Goal: Task Accomplishment & Management: Manage account settings

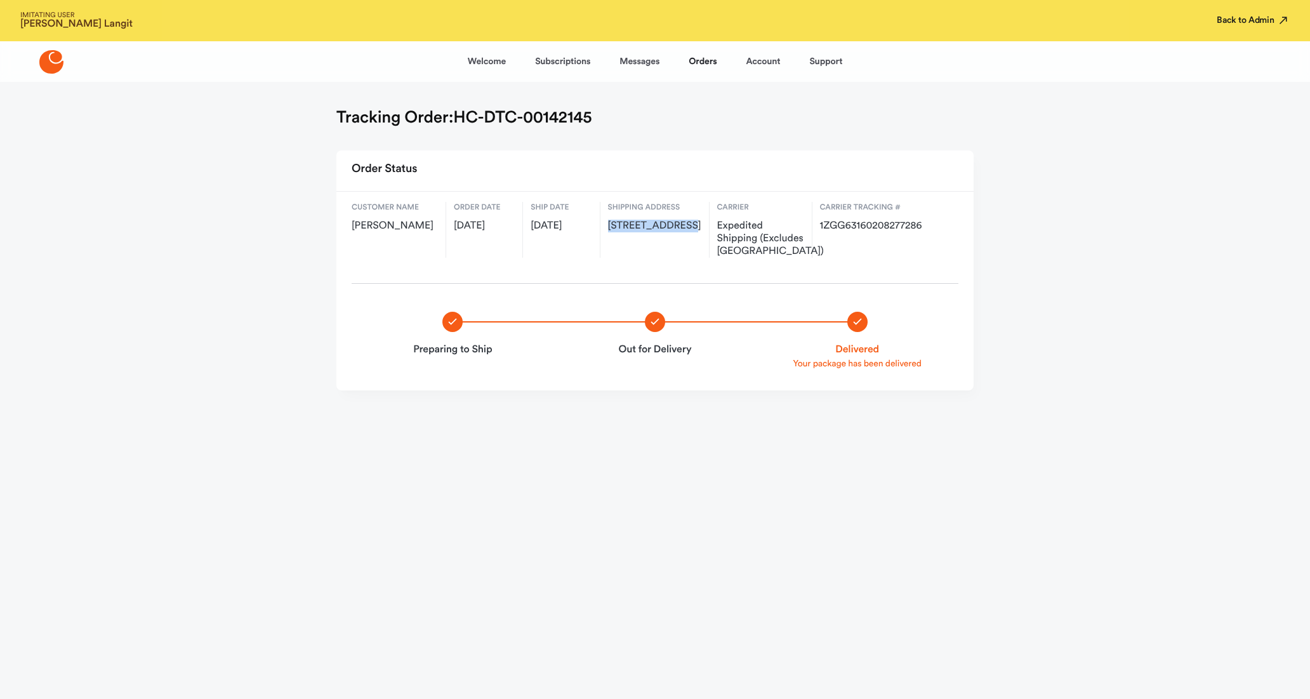
click at [1247, 19] on button "Back to Admin" at bounding box center [1253, 20] width 73 height 13
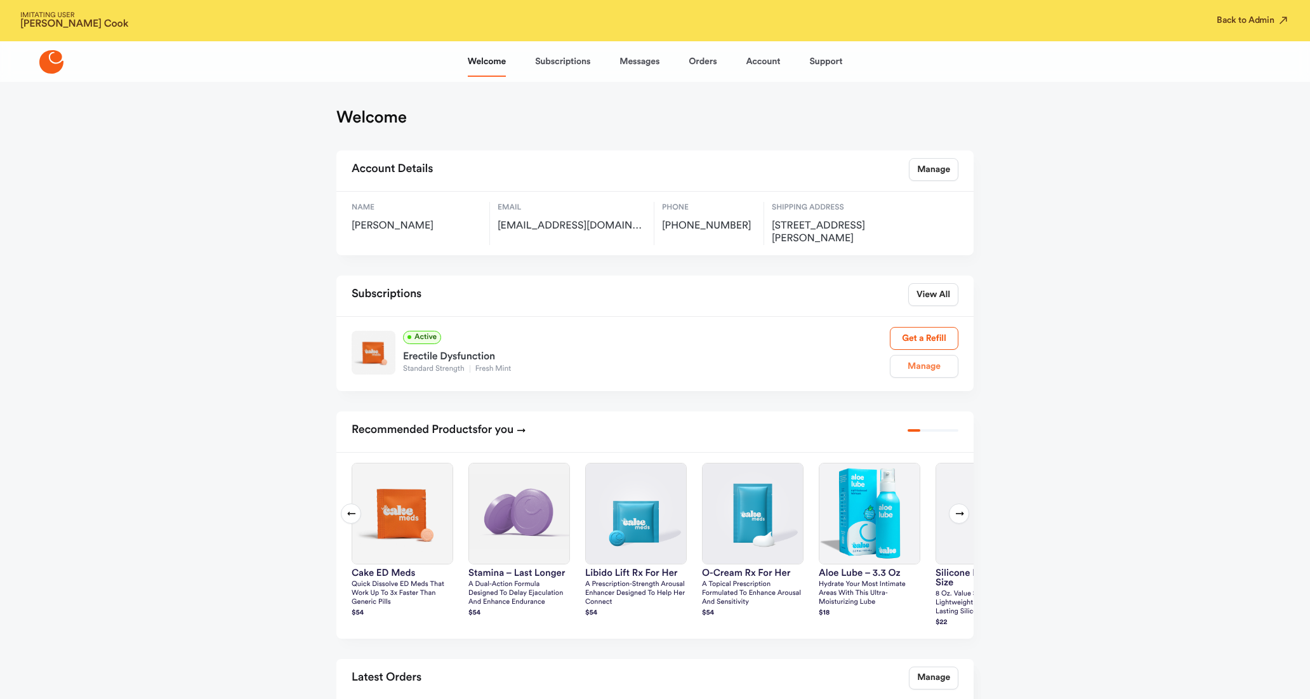
click at [917, 364] on link "Manage" at bounding box center [924, 366] width 69 height 23
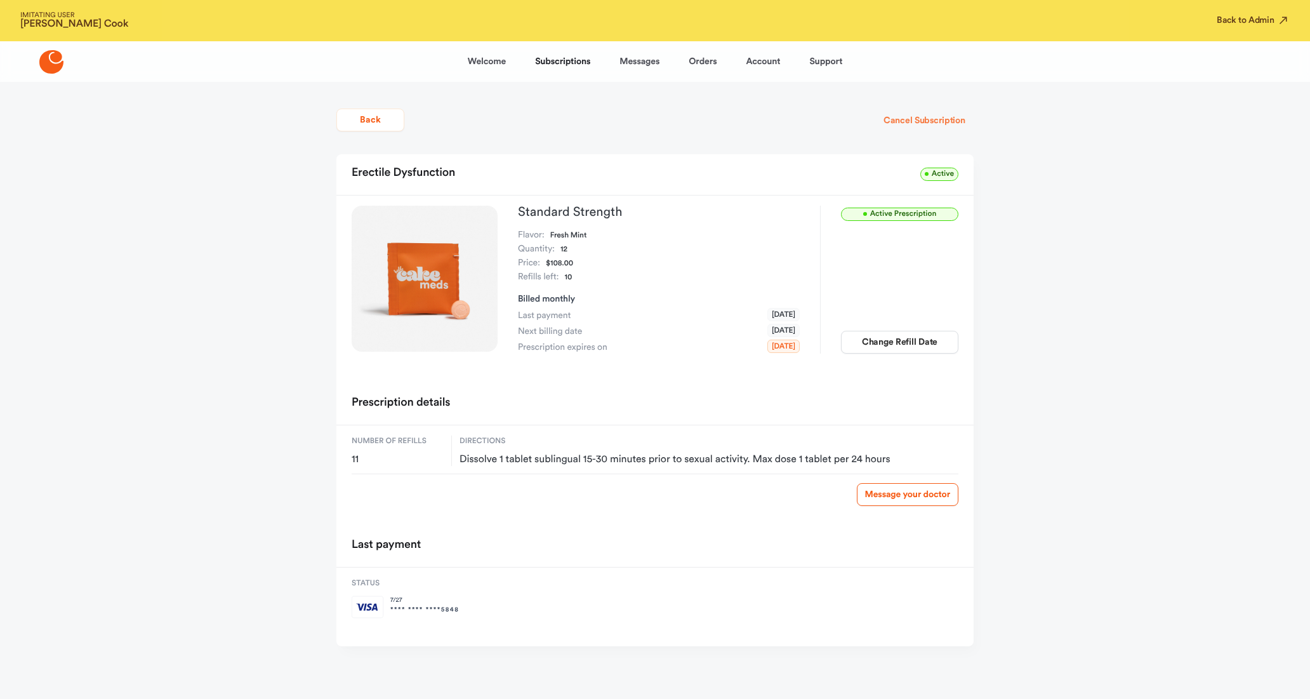
click at [909, 121] on button "Cancel Subscription" at bounding box center [924, 120] width 98 height 23
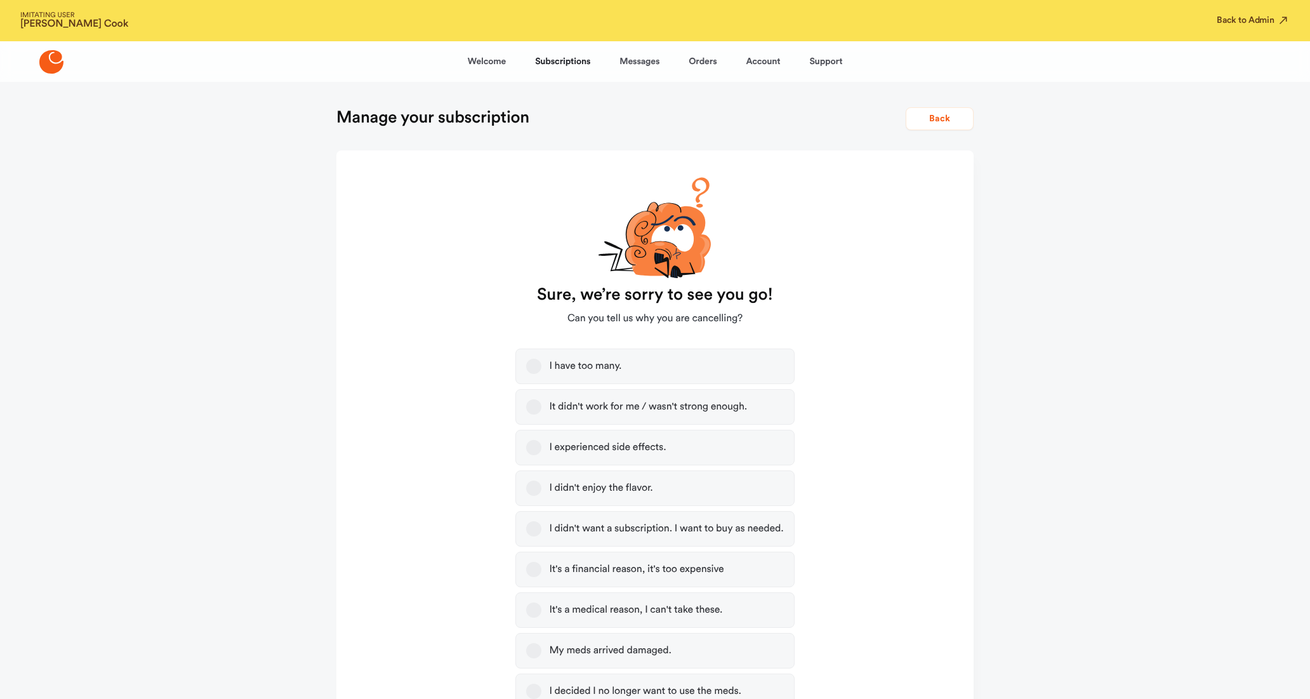
scroll to position [262, 0]
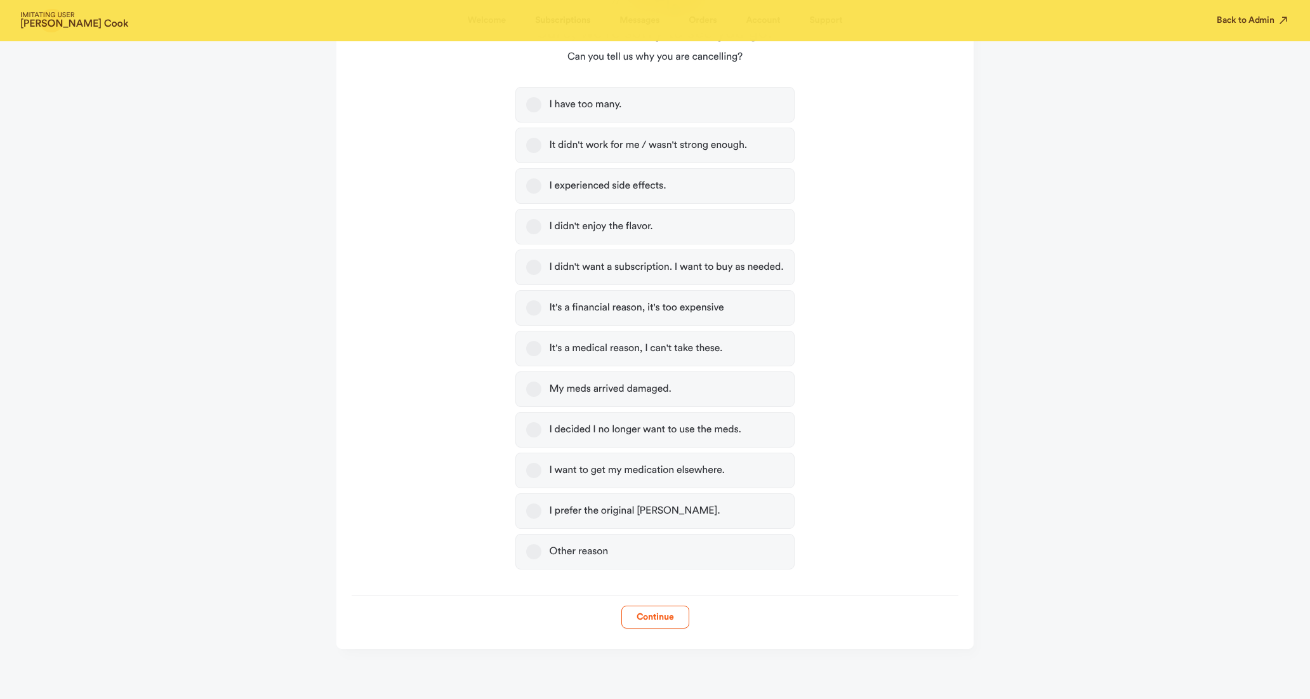
click at [528, 554] on button "Other reason" at bounding box center [533, 551] width 15 height 15
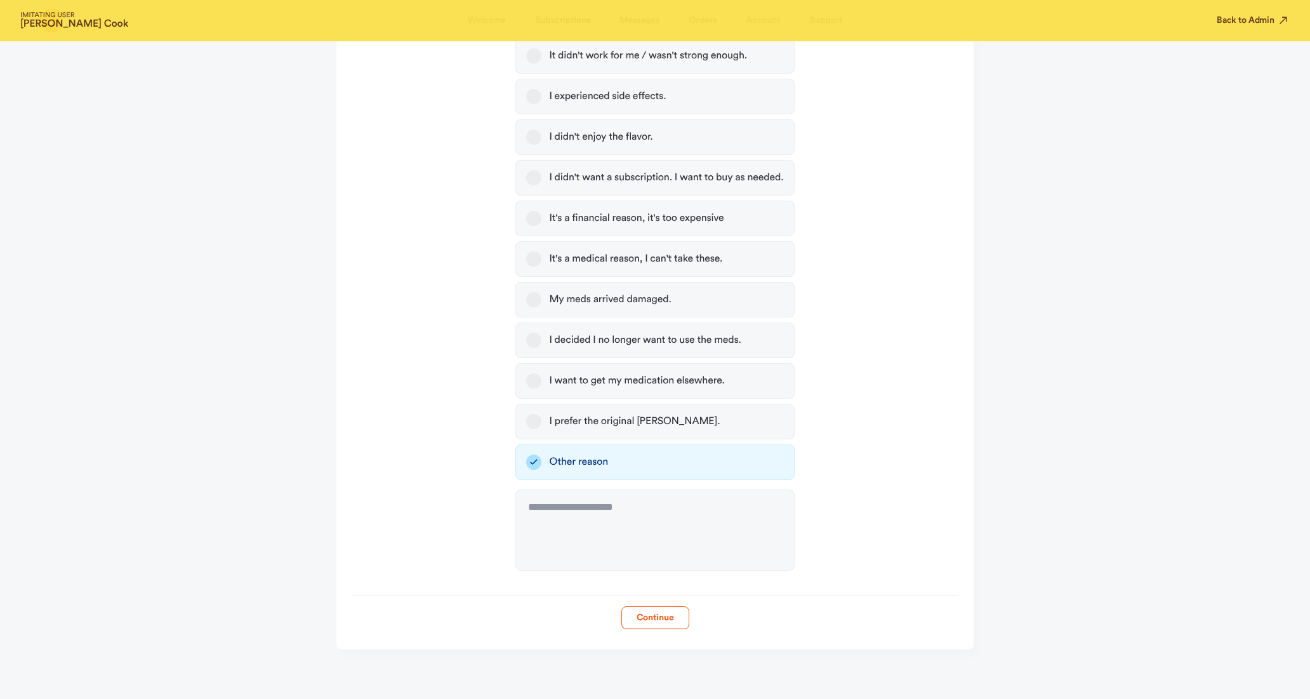
scroll to position [352, 0]
click at [561, 513] on textarea at bounding box center [654, 529] width 279 height 80
type textarea "**********"
click at [660, 615] on button "Continue" at bounding box center [656, 617] width 68 height 23
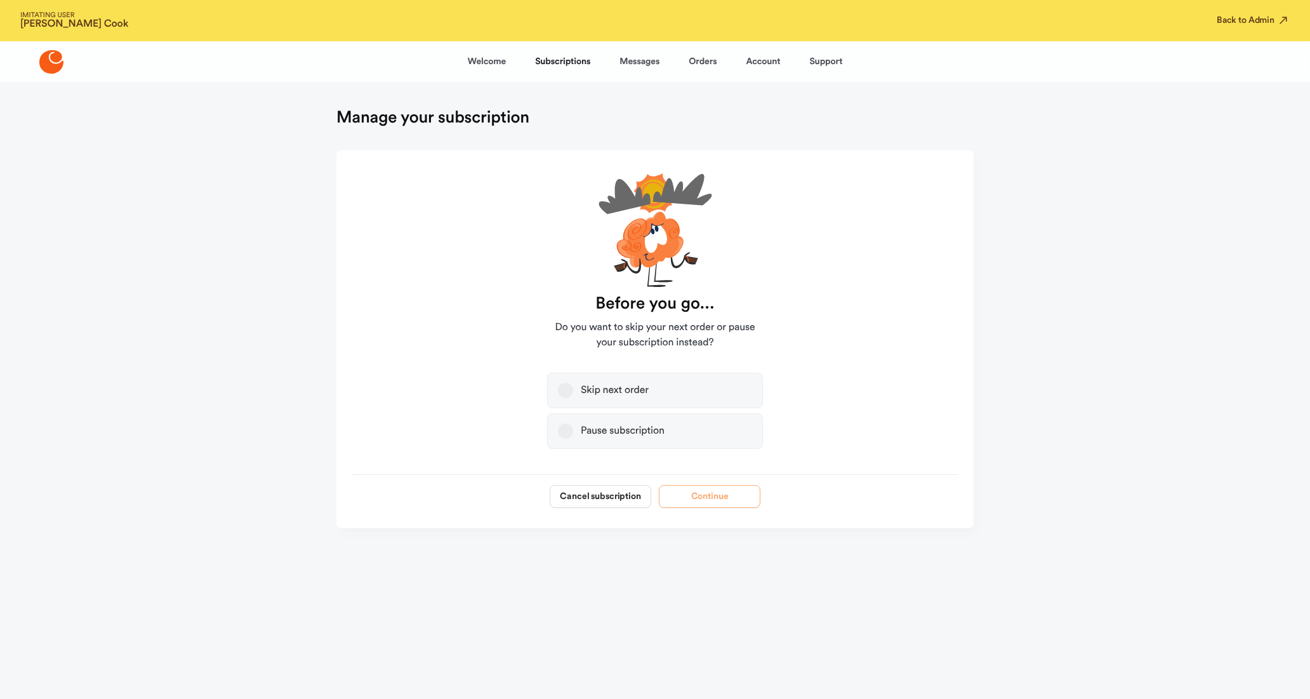
scroll to position [0, 0]
click at [591, 502] on button "Cancel subscription" at bounding box center [601, 496] width 102 height 23
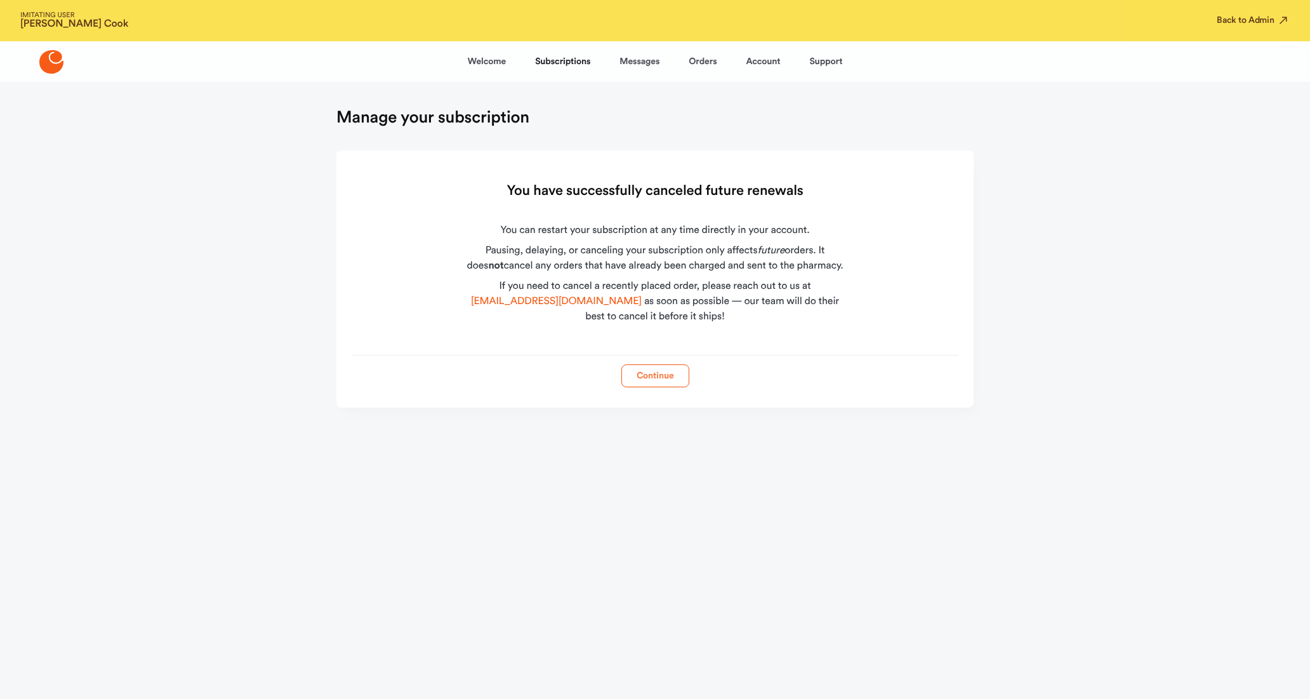
click at [655, 381] on button "Continue" at bounding box center [656, 375] width 68 height 23
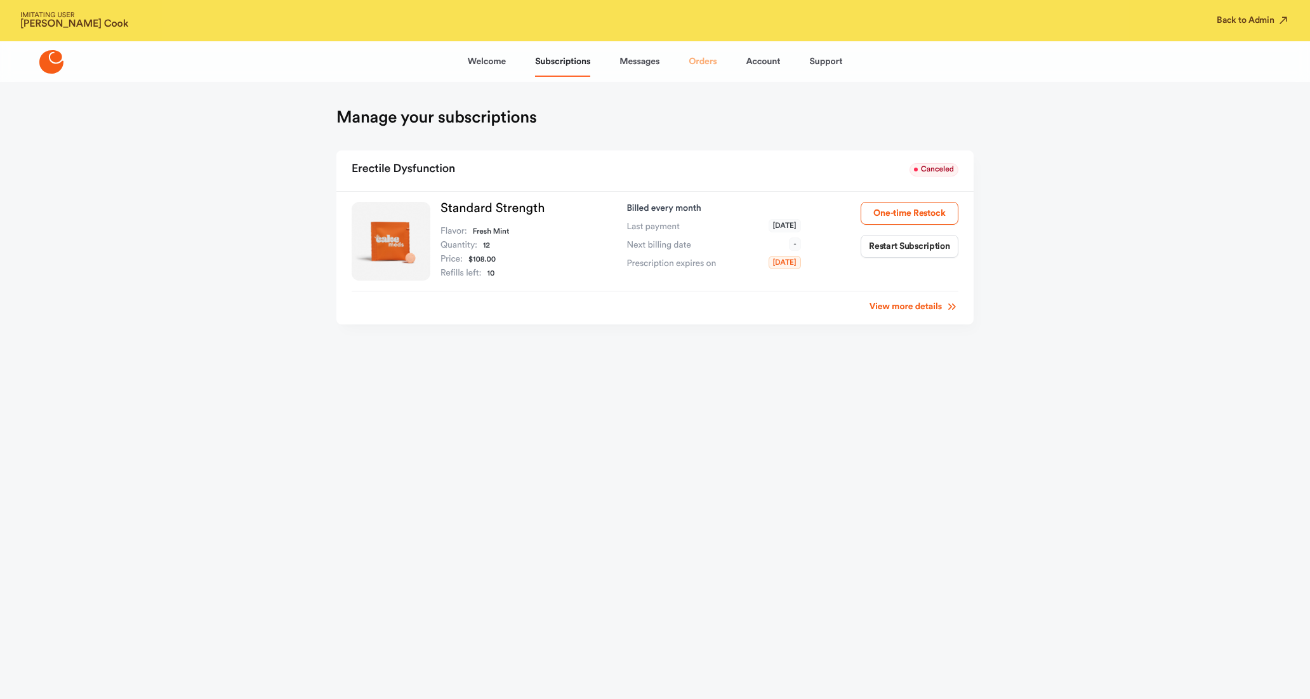
click at [709, 65] on link "Orders" at bounding box center [703, 61] width 28 height 30
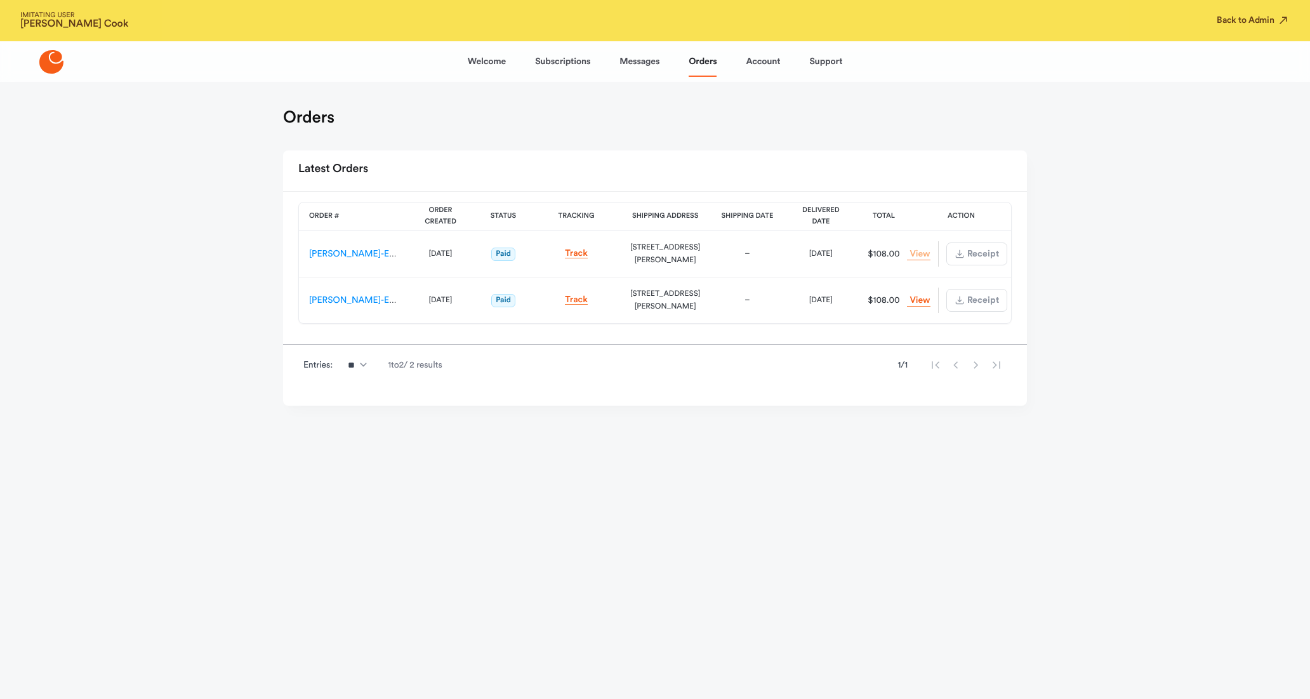
click at [914, 249] on link "View Order" at bounding box center [918, 254] width 23 height 12
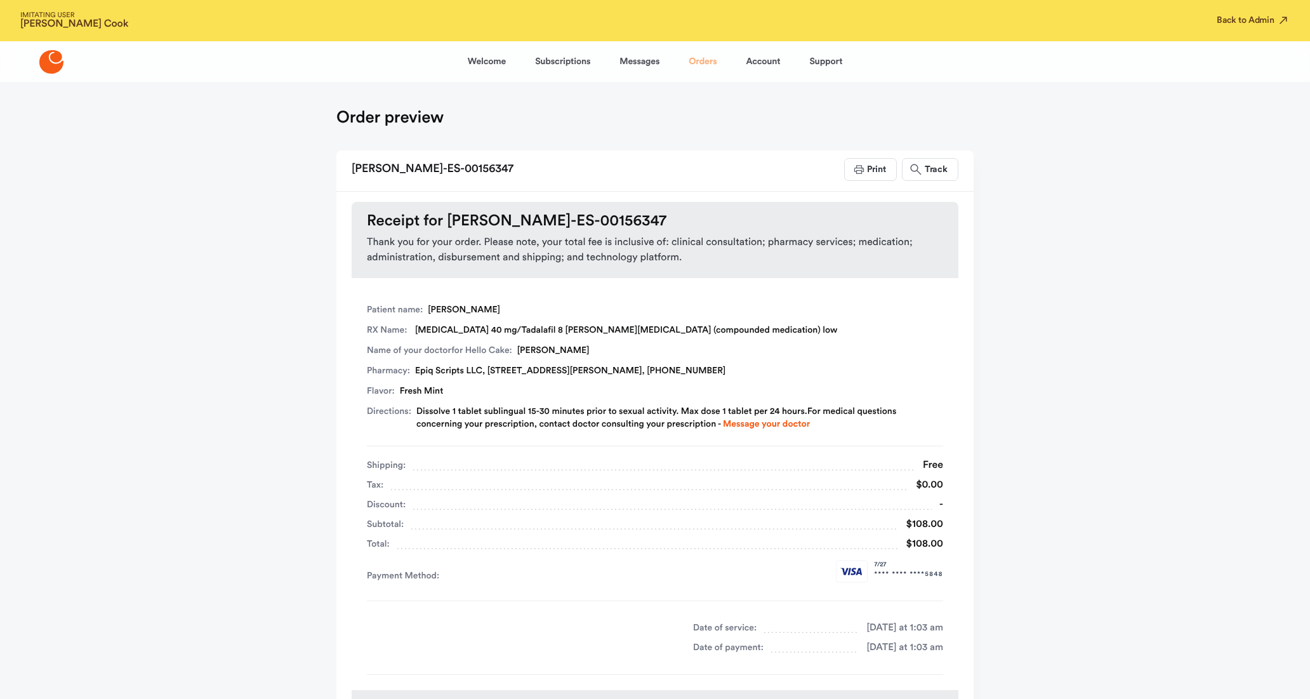
click at [703, 63] on link "Orders" at bounding box center [703, 61] width 28 height 30
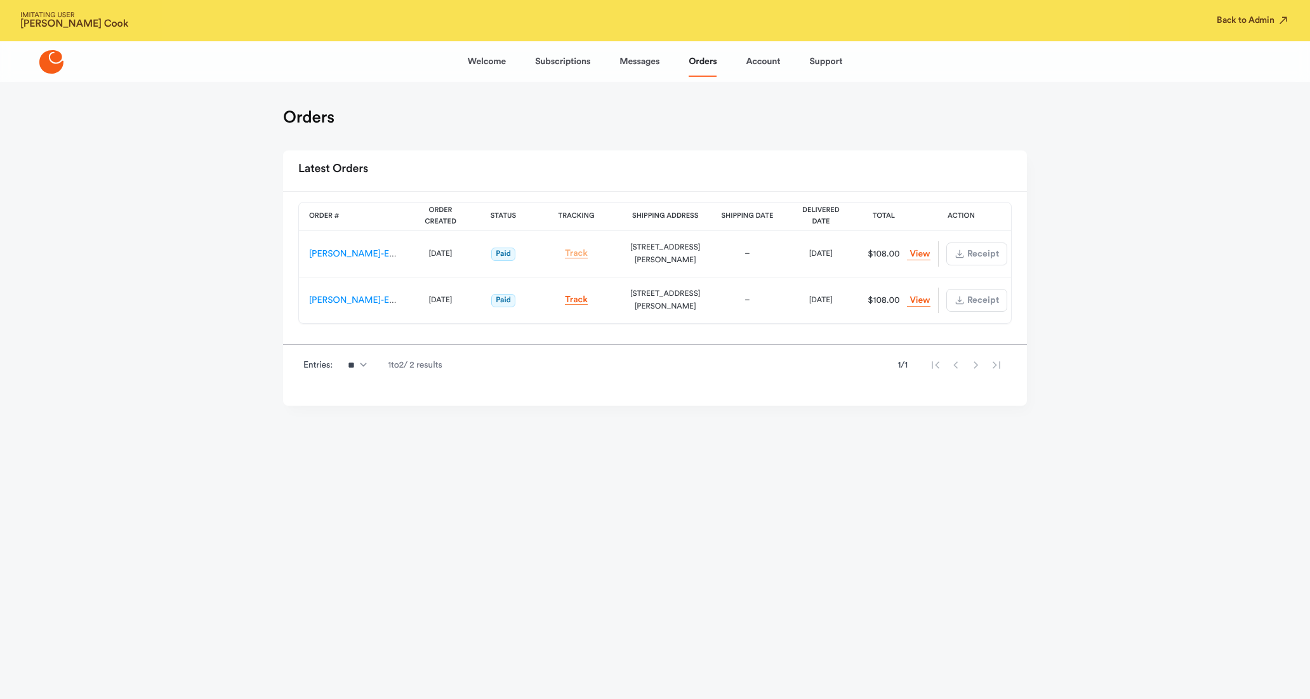
click at [576, 252] on link "Track" at bounding box center [576, 254] width 23 height 10
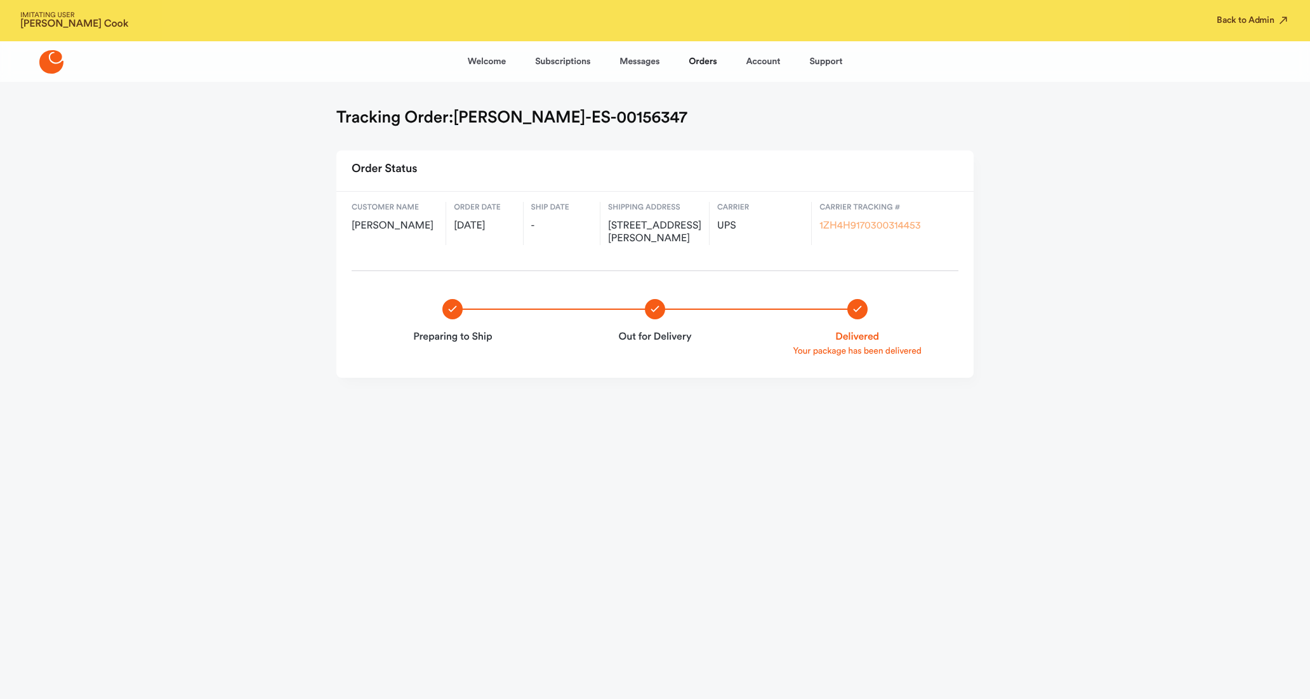
click at [847, 228] on link "1ZH4H9170300314453" at bounding box center [870, 226] width 101 height 10
drag, startPoint x: 634, startPoint y: 241, endPoint x: 604, endPoint y: 227, distance: 33.5
click at [604, 227] on div "Customer name Duane Cook Order date Sep 26, 2025 Ship date - Shipping address 1…" at bounding box center [654, 223] width 637 height 63
click at [609, 234] on span "11676 Esperanza Drive, Florissant, US, 63033" at bounding box center [654, 232] width 93 height 25
drag, startPoint x: 632, startPoint y: 237, endPoint x: 602, endPoint y: 227, distance: 32.1
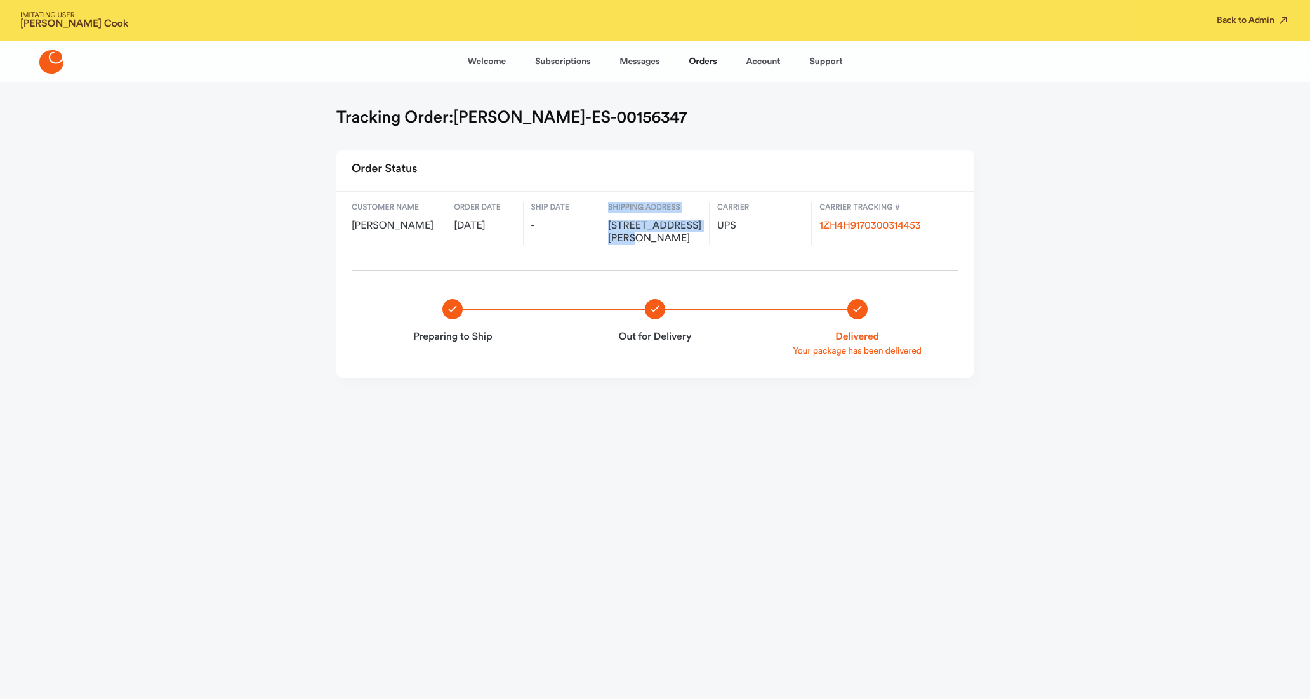
click at [602, 227] on div "Customer name Duane Cook Order date Sep 26, 2025 Ship date - Shipping address 1…" at bounding box center [654, 223] width 637 height 63
click at [611, 227] on span "11676 Esperanza Drive, Florissant, US, 63033" at bounding box center [654, 232] width 93 height 25
drag, startPoint x: 610, startPoint y: 227, endPoint x: 627, endPoint y: 235, distance: 19.0
click at [627, 235] on span "11676 Esperanza Drive, Florissant, US, 63033" at bounding box center [654, 232] width 93 height 25
drag, startPoint x: 608, startPoint y: 228, endPoint x: 634, endPoint y: 239, distance: 27.6
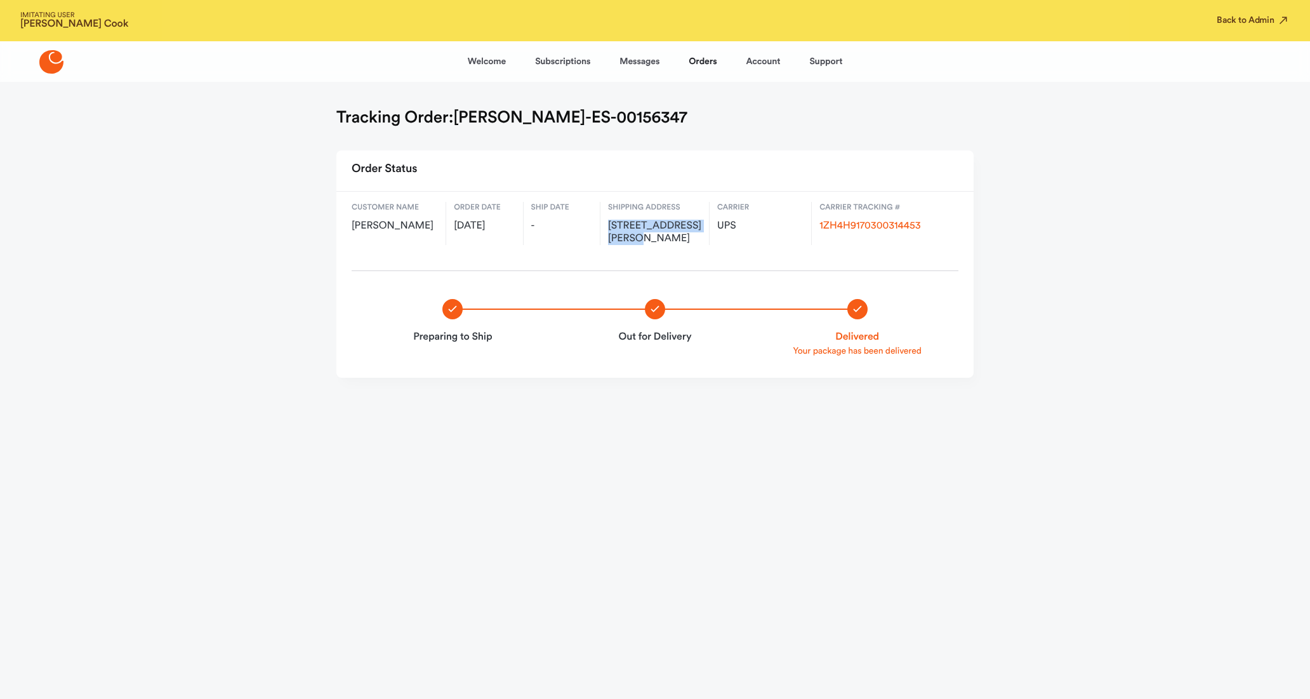
click at [634, 239] on span "11676 Esperanza Drive, Florissant, US, 63033" at bounding box center [654, 232] width 93 height 25
copy span "11676 Esperanza Drive,"
click at [660, 238] on span "11676 Esperanza Drive, Florissant, US, 63033" at bounding box center [654, 232] width 93 height 25
copy span "Florissant"
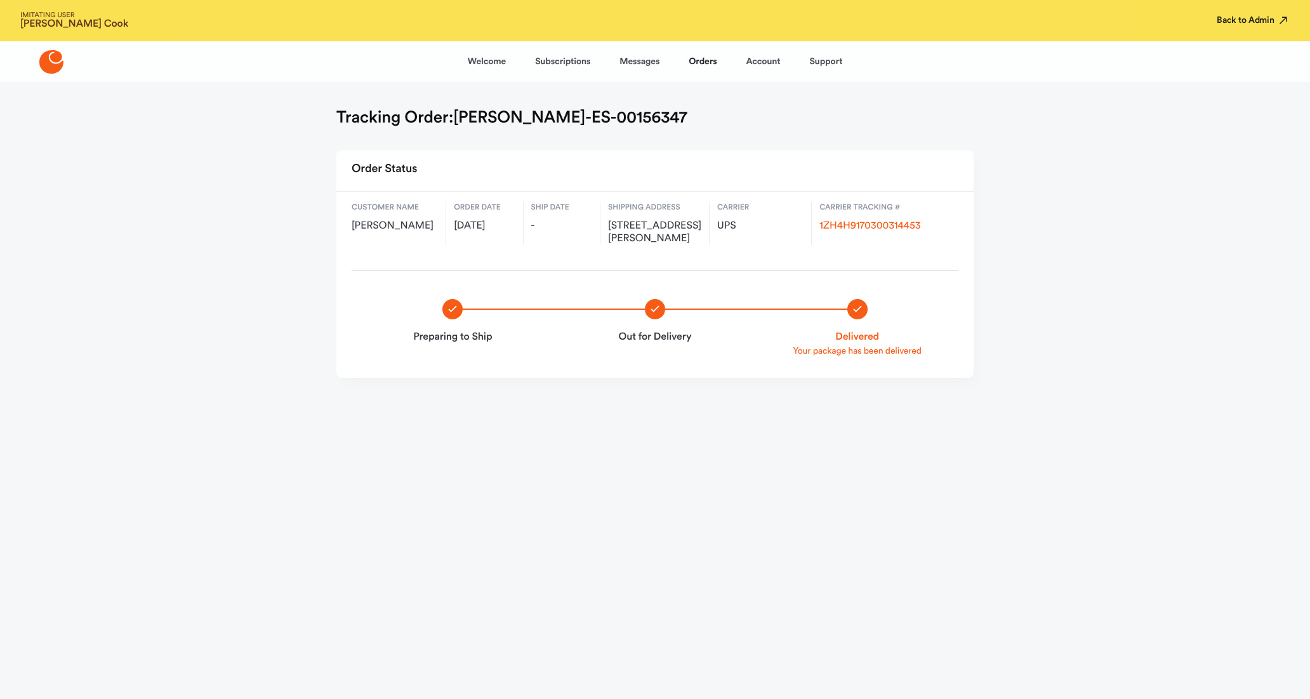
click at [1258, 21] on button "Back to Admin" at bounding box center [1253, 20] width 73 height 13
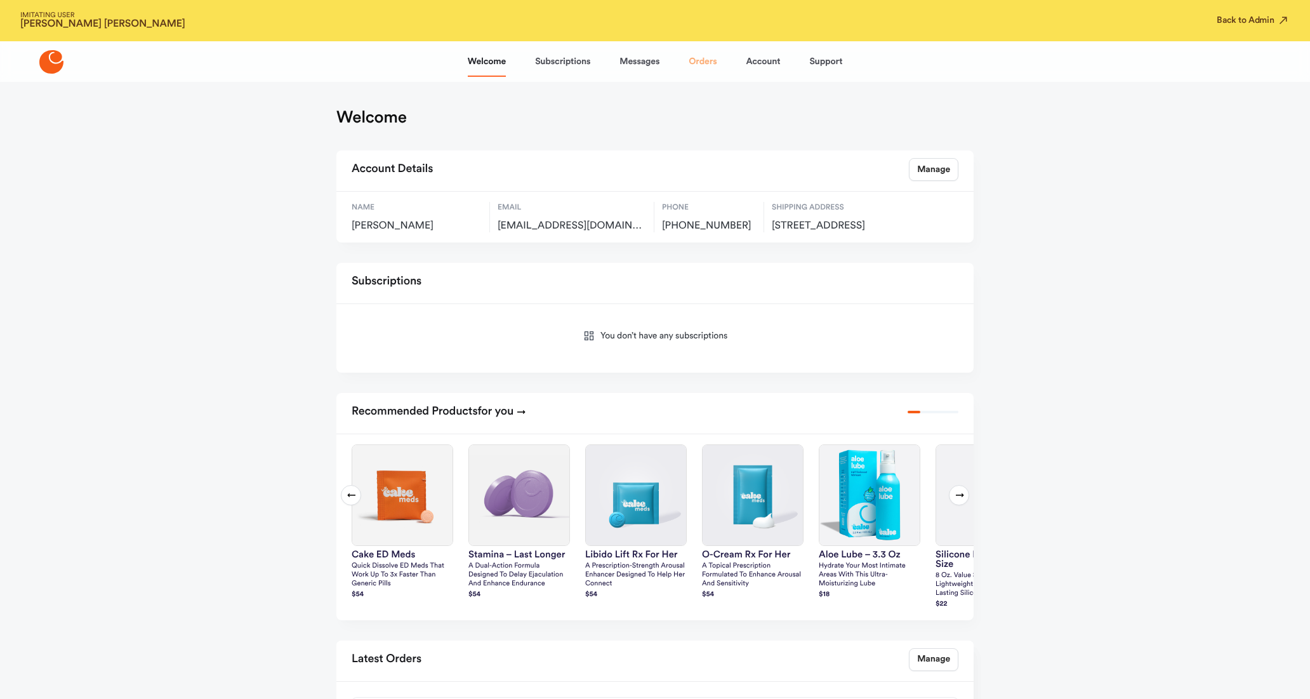
click at [710, 58] on link "Orders" at bounding box center [703, 61] width 28 height 30
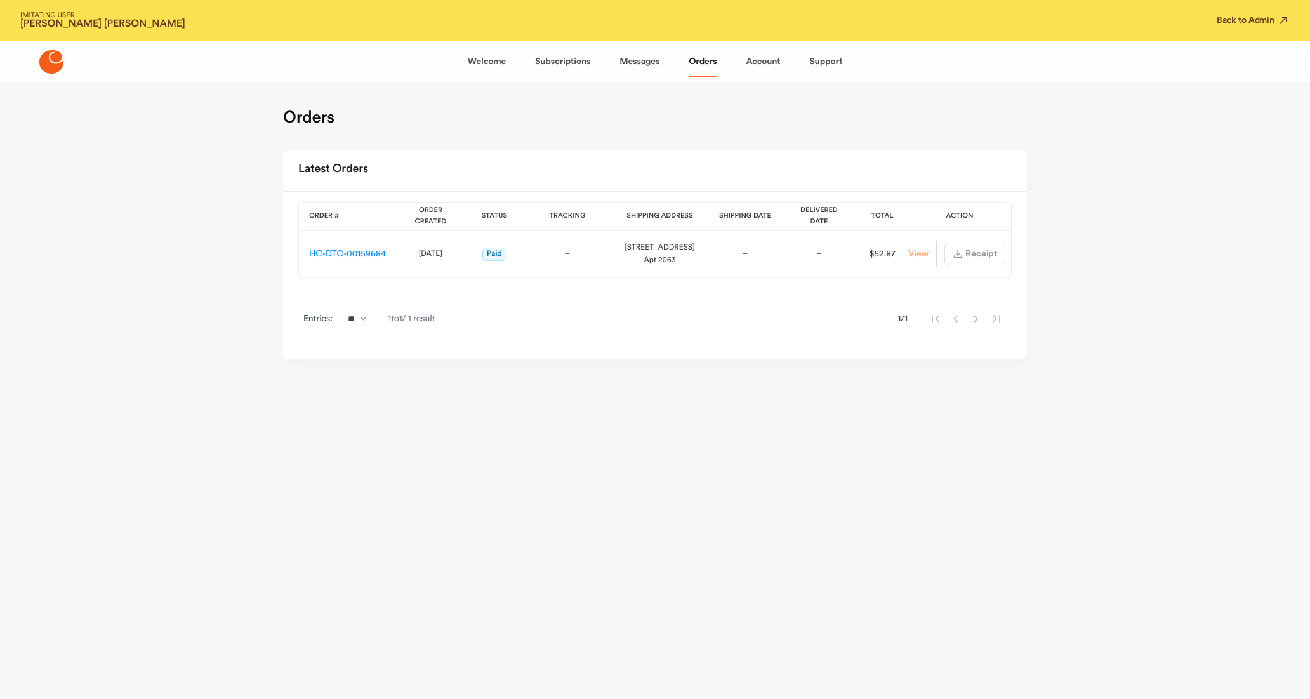
click at [919, 255] on link "View Order" at bounding box center [917, 254] width 23 height 12
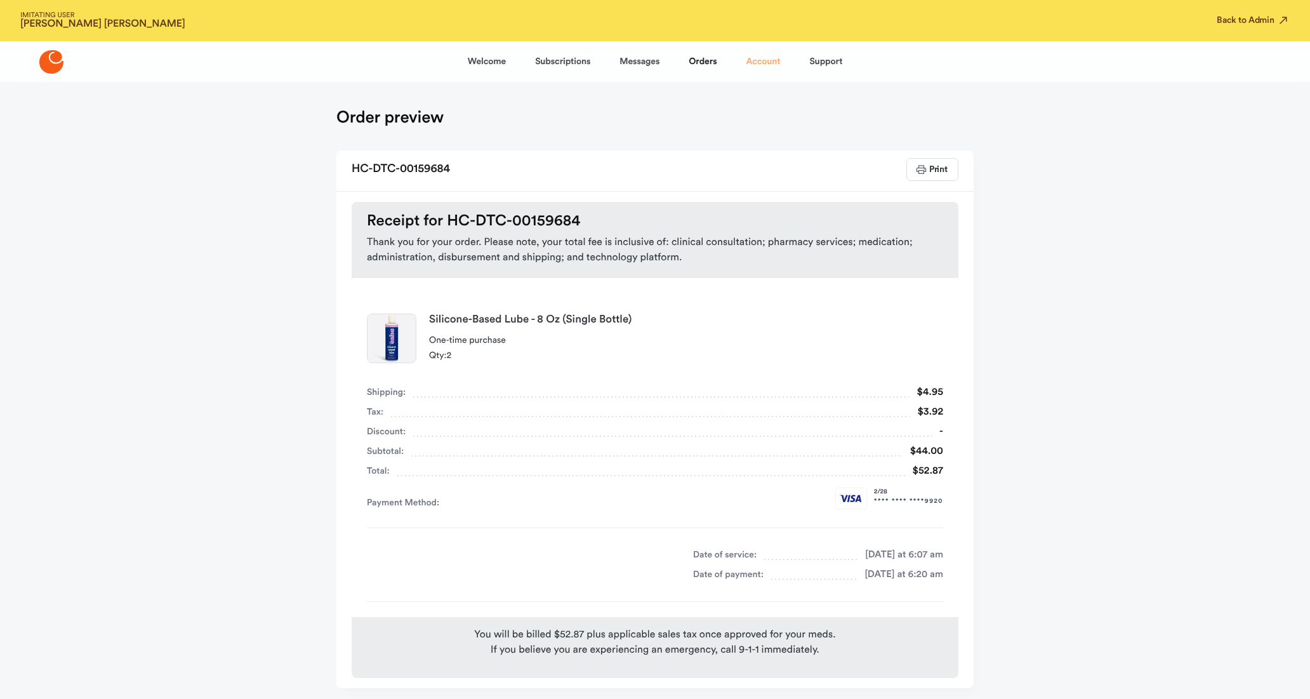
click at [754, 61] on link "Account" at bounding box center [763, 61] width 34 height 30
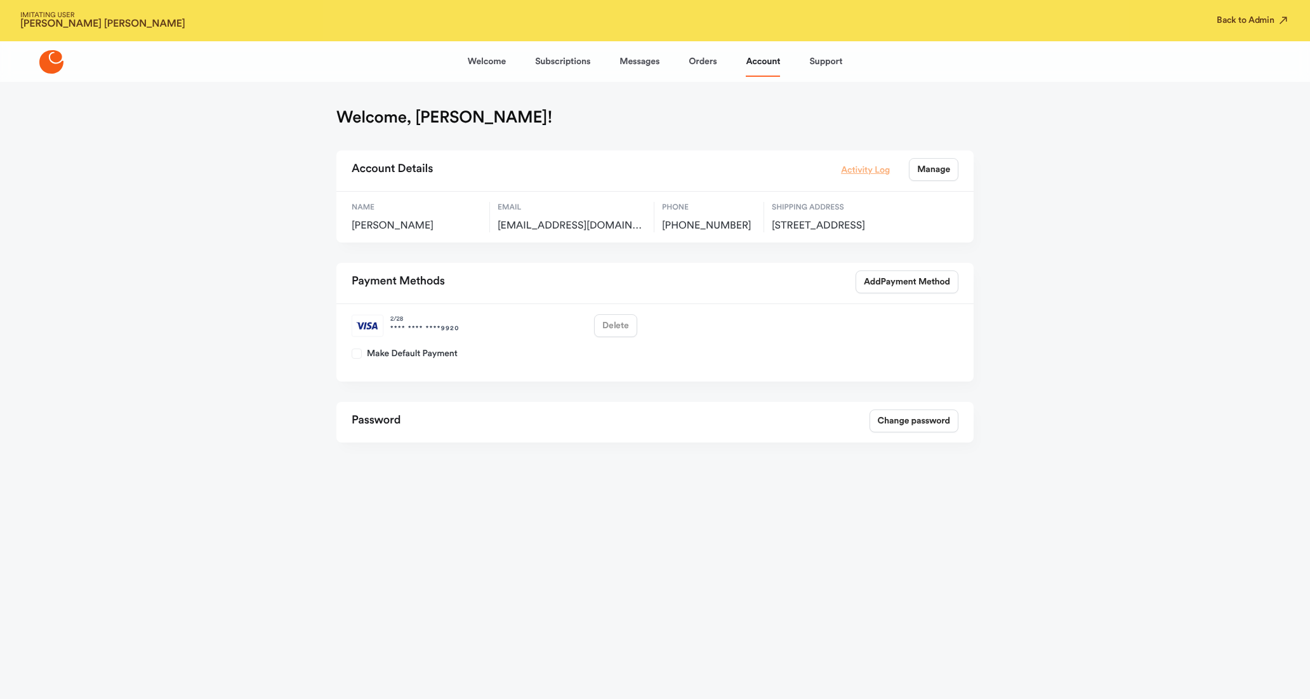
click at [856, 175] on link "Activity Log" at bounding box center [865, 170] width 49 height 14
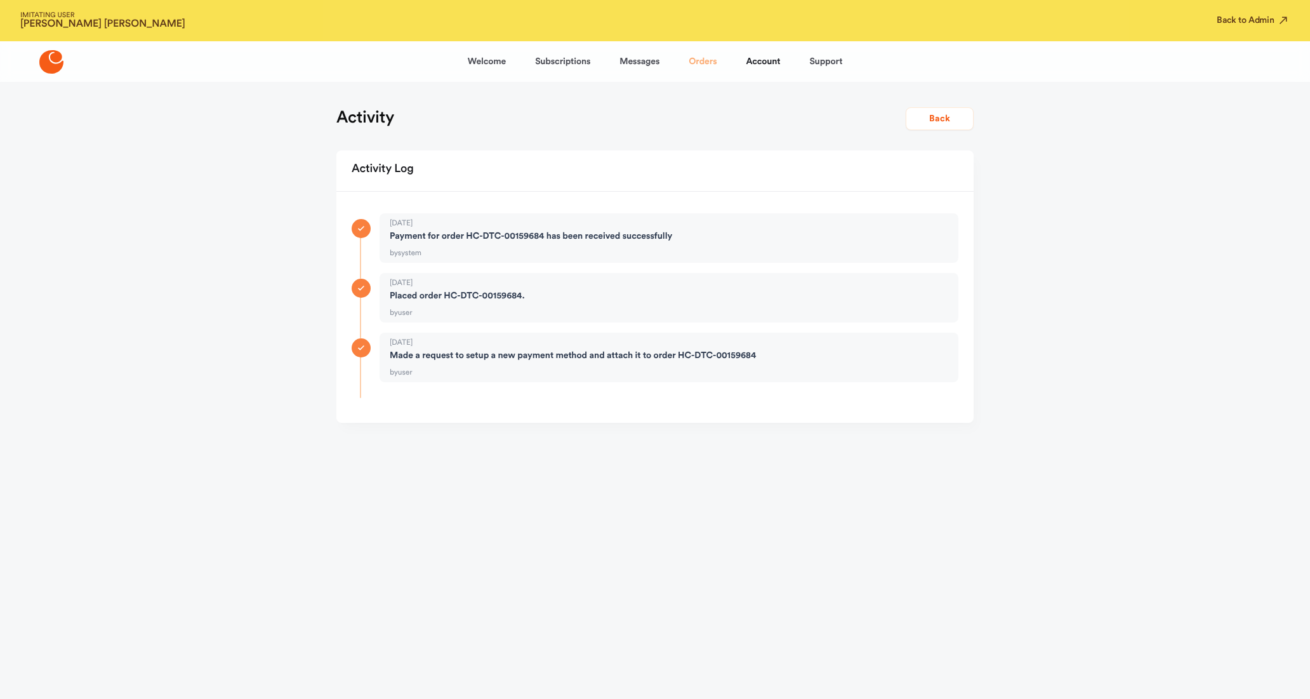
click at [706, 60] on link "Orders" at bounding box center [703, 61] width 28 height 30
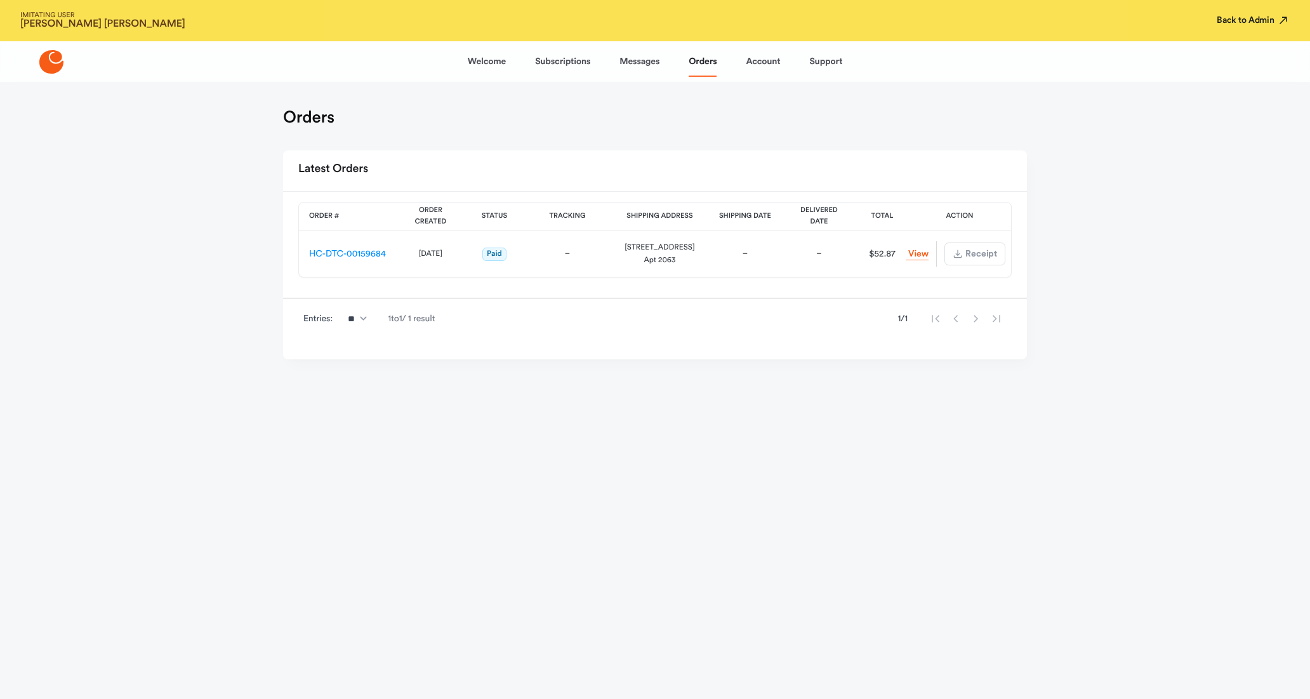
click at [1241, 22] on button "Back to Admin" at bounding box center [1253, 20] width 73 height 13
